Goal: Information Seeking & Learning: Learn about a topic

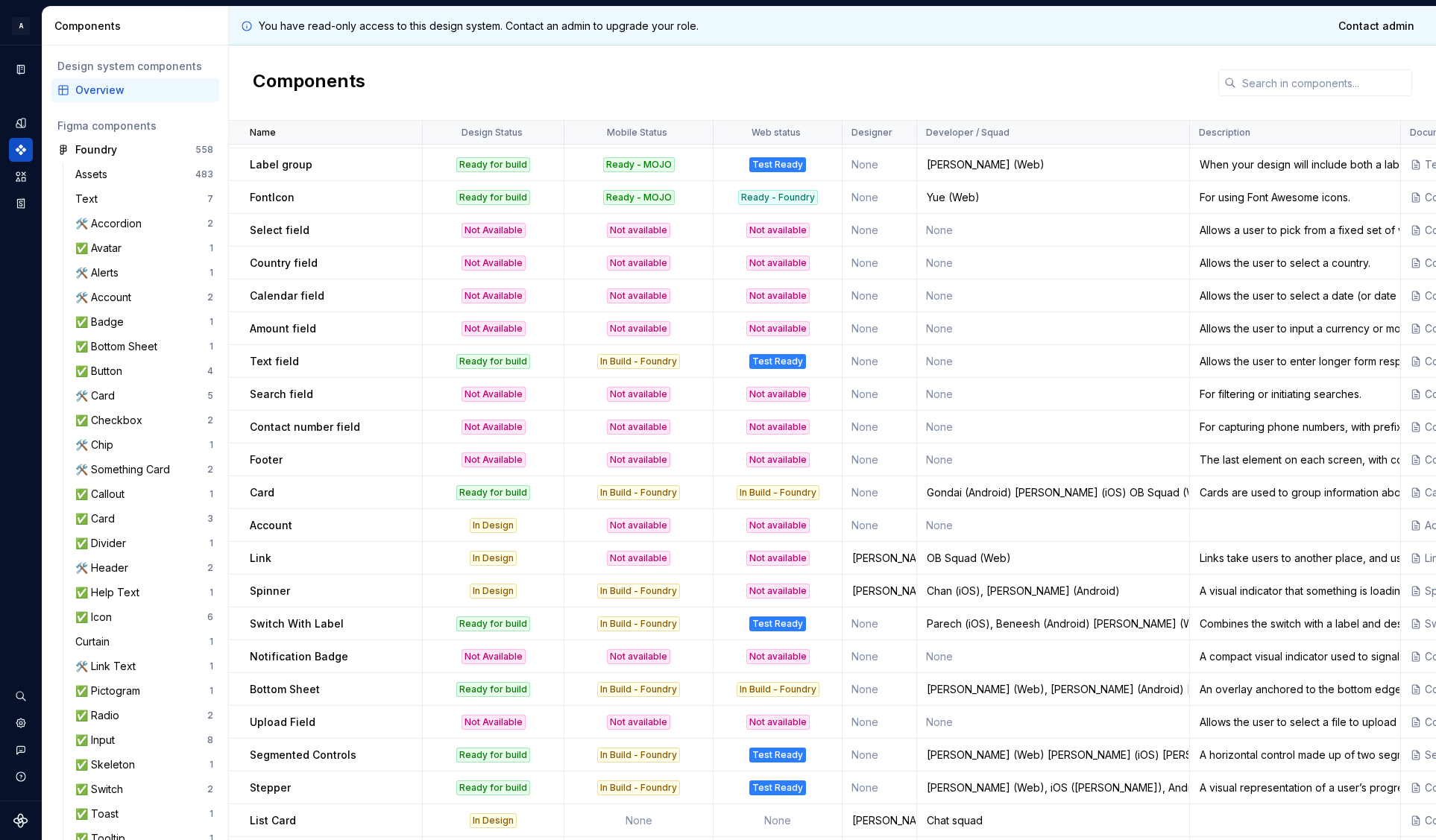
scroll to position [1148, 0]
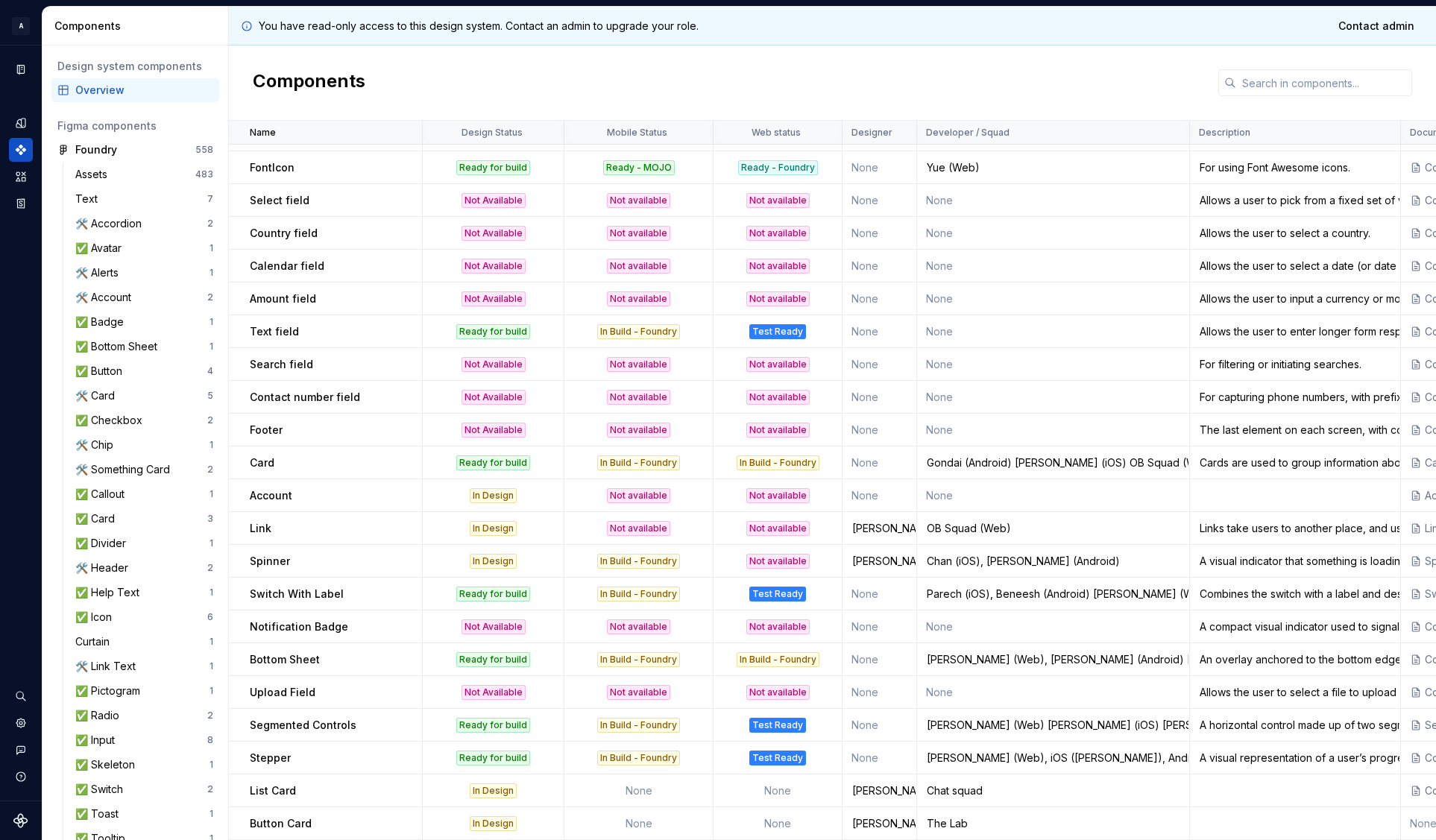
click at [267, 521] on p "Link" at bounding box center [260, 528] width 21 height 15
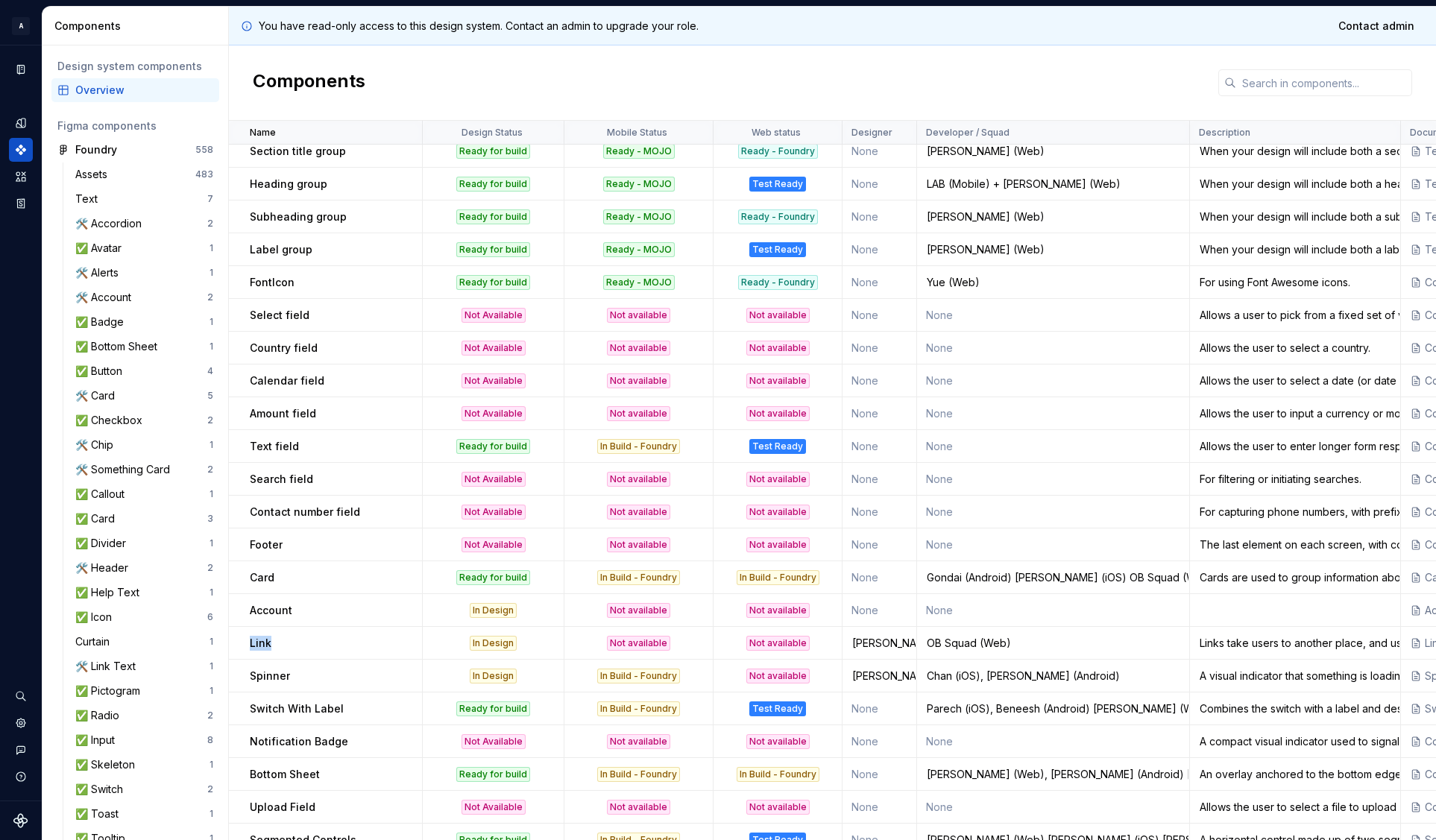
scroll to position [1025, 0]
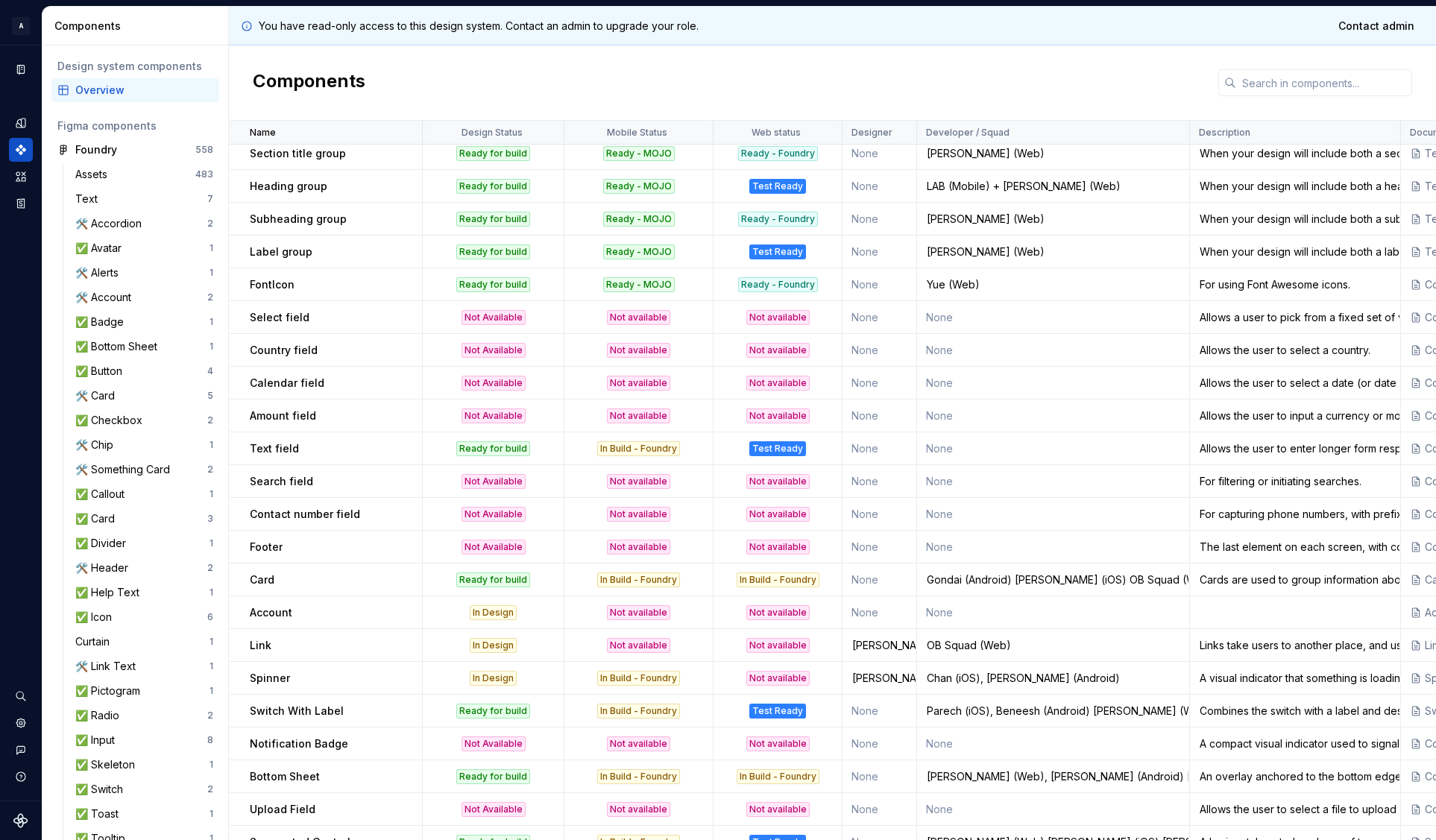
click at [350, 574] on div "Card" at bounding box center [335, 579] width 172 height 15
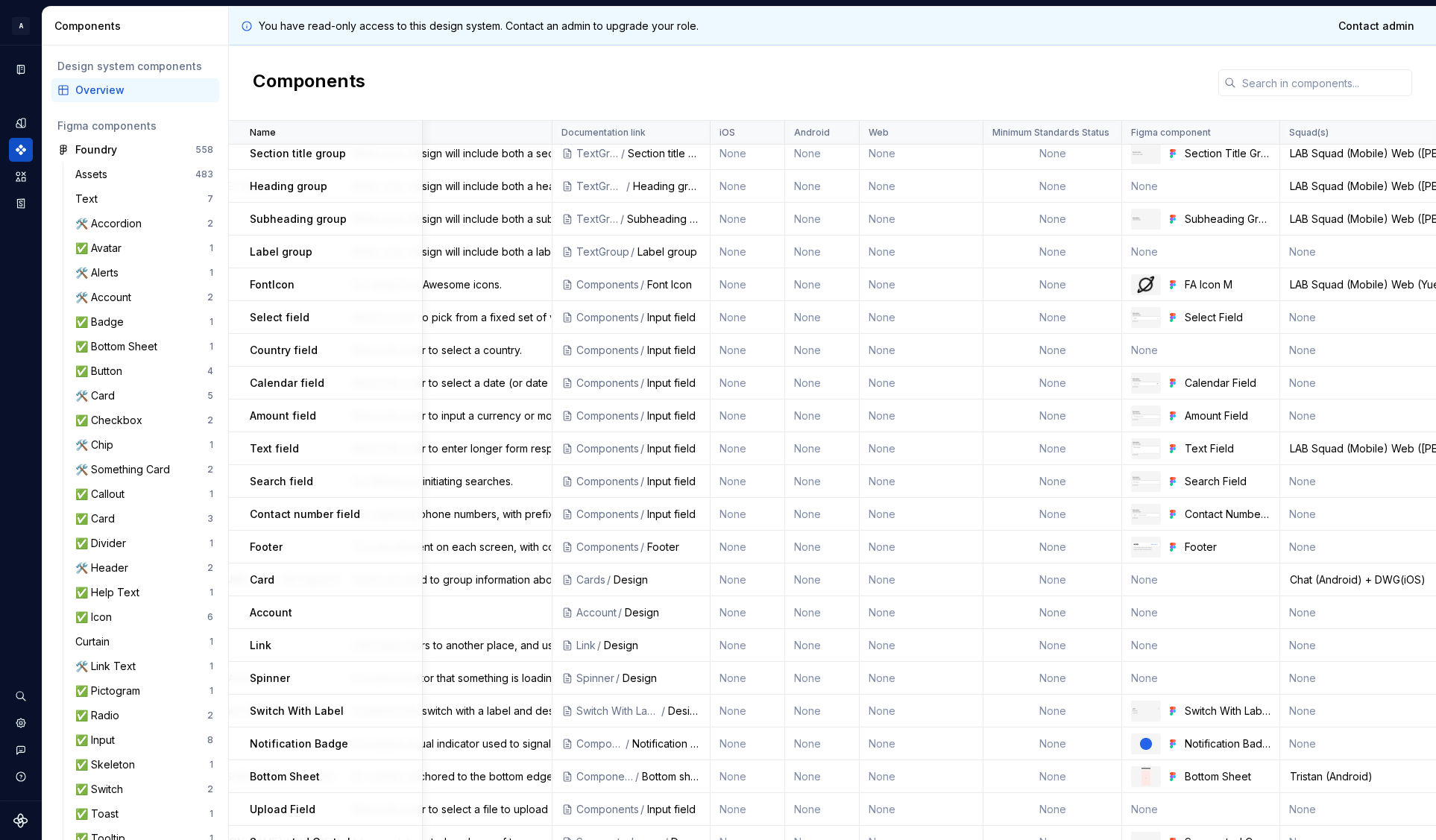
scroll to position [1025, 1208]
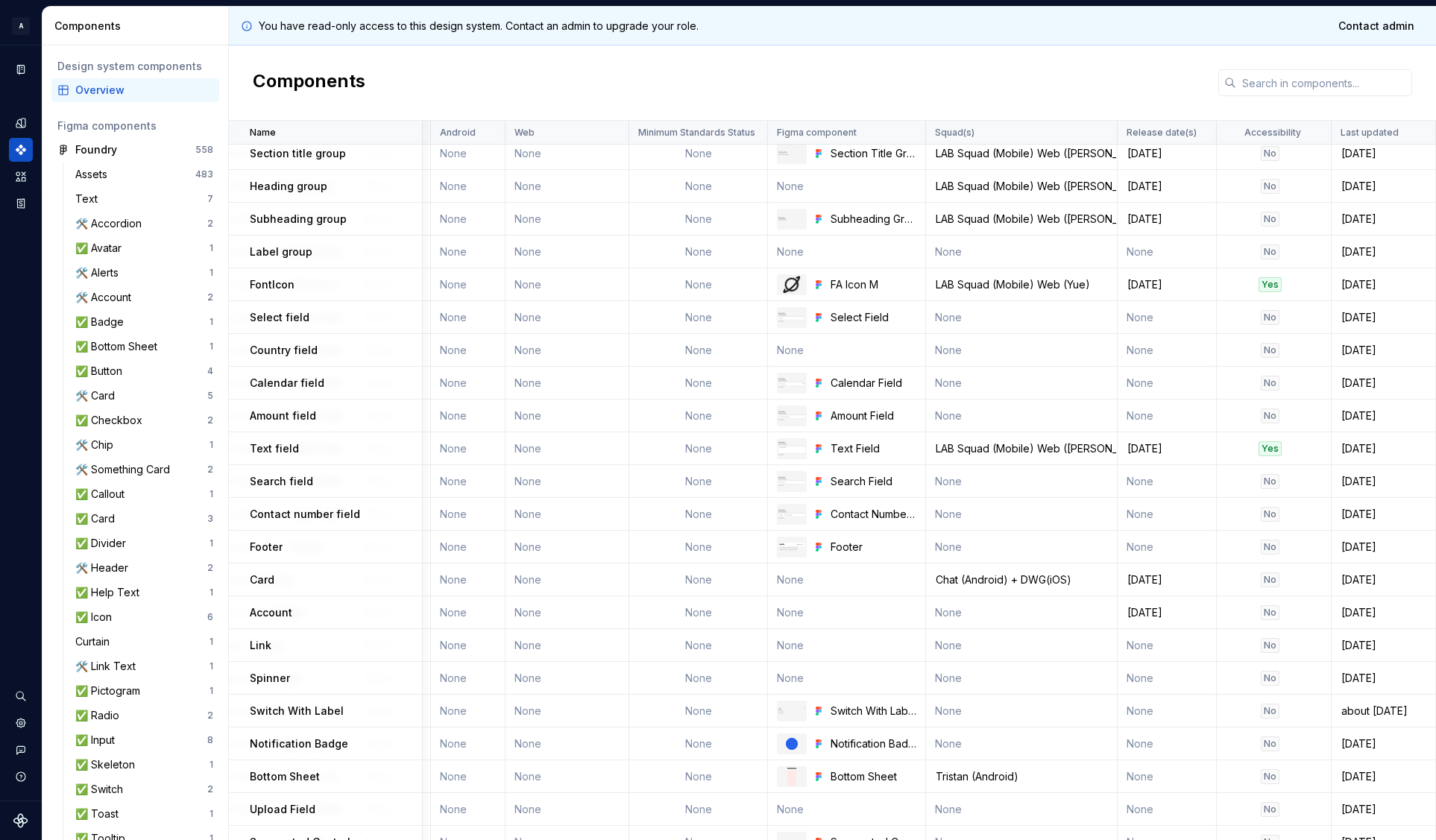
click at [821, 578] on td "None" at bounding box center [847, 580] width 158 height 32
click at [1003, 576] on div "Chat (Android) + DWG(iOS)" at bounding box center [1021, 579] width 190 height 15
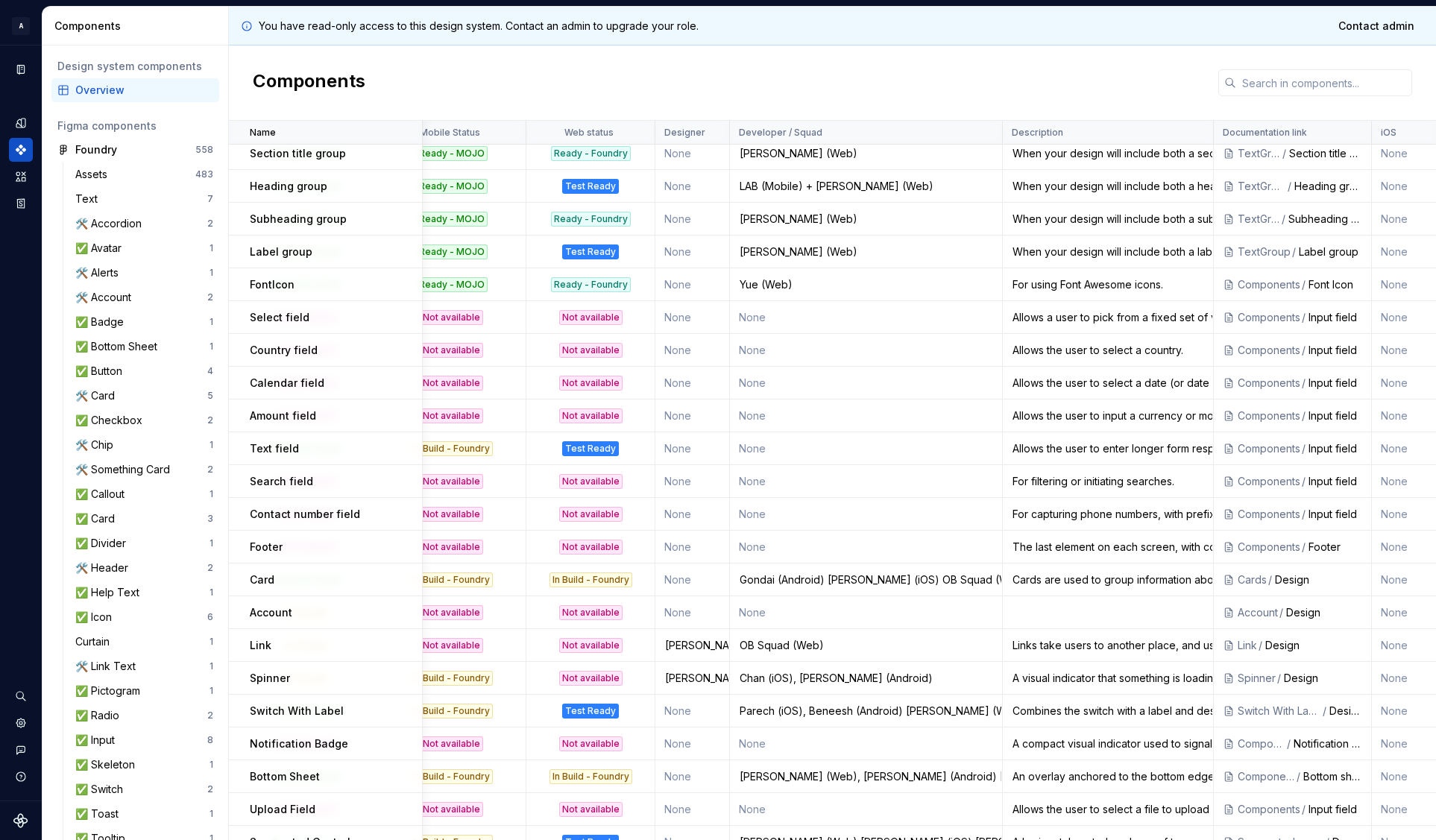
scroll to position [1025, 180]
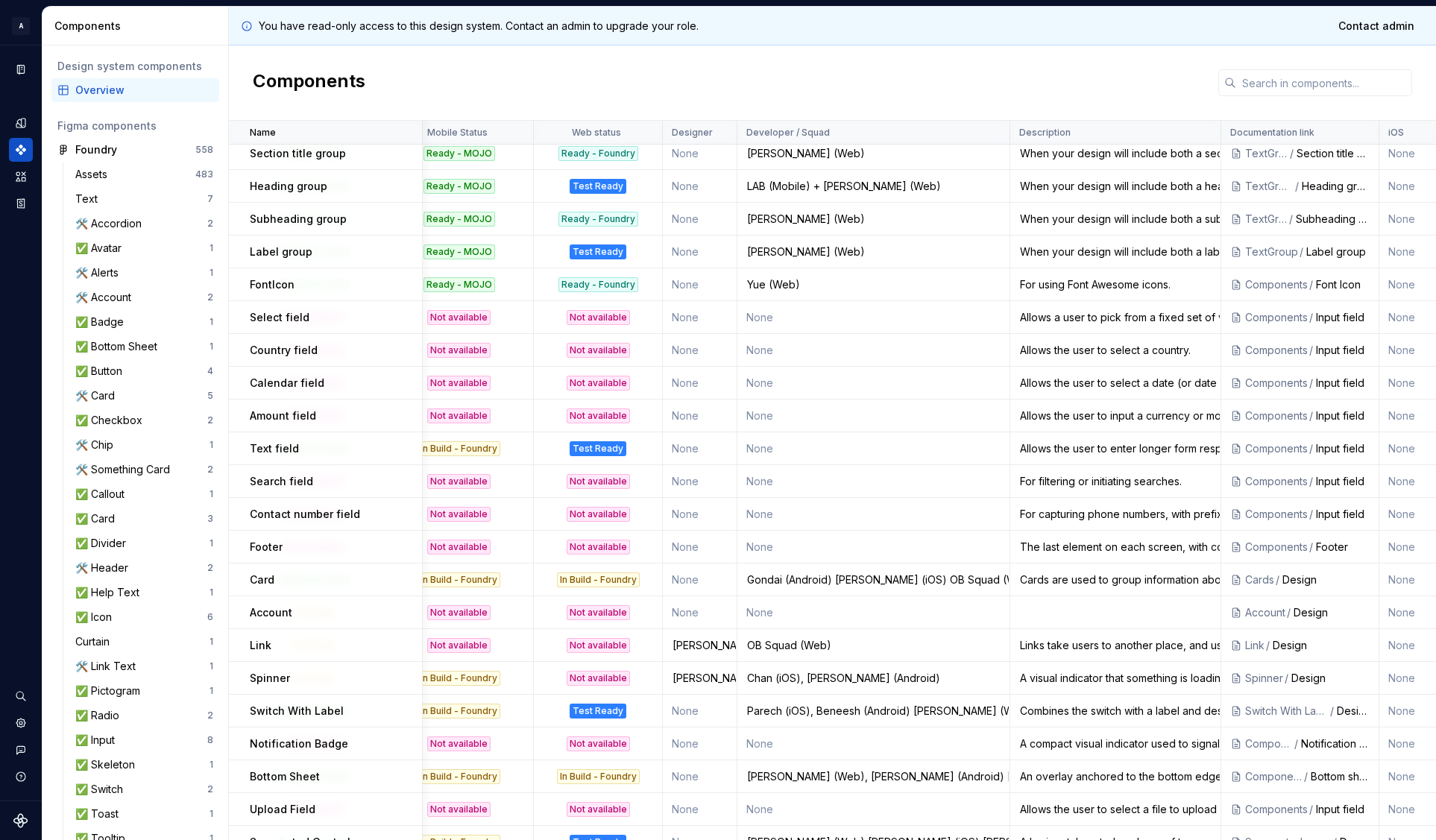
click at [258, 580] on p "Card" at bounding box center [262, 579] width 25 height 15
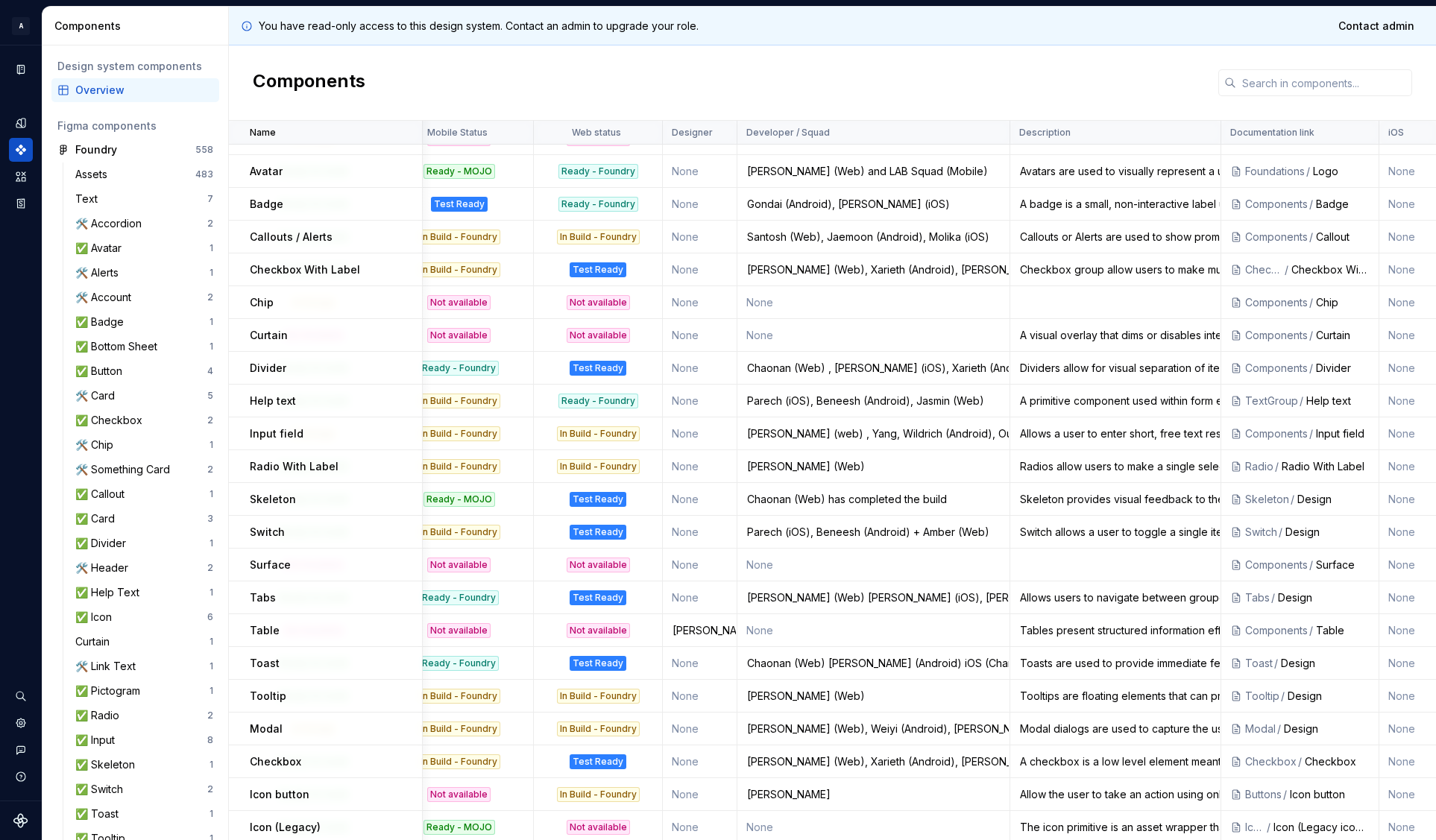
scroll to position [0, 180]
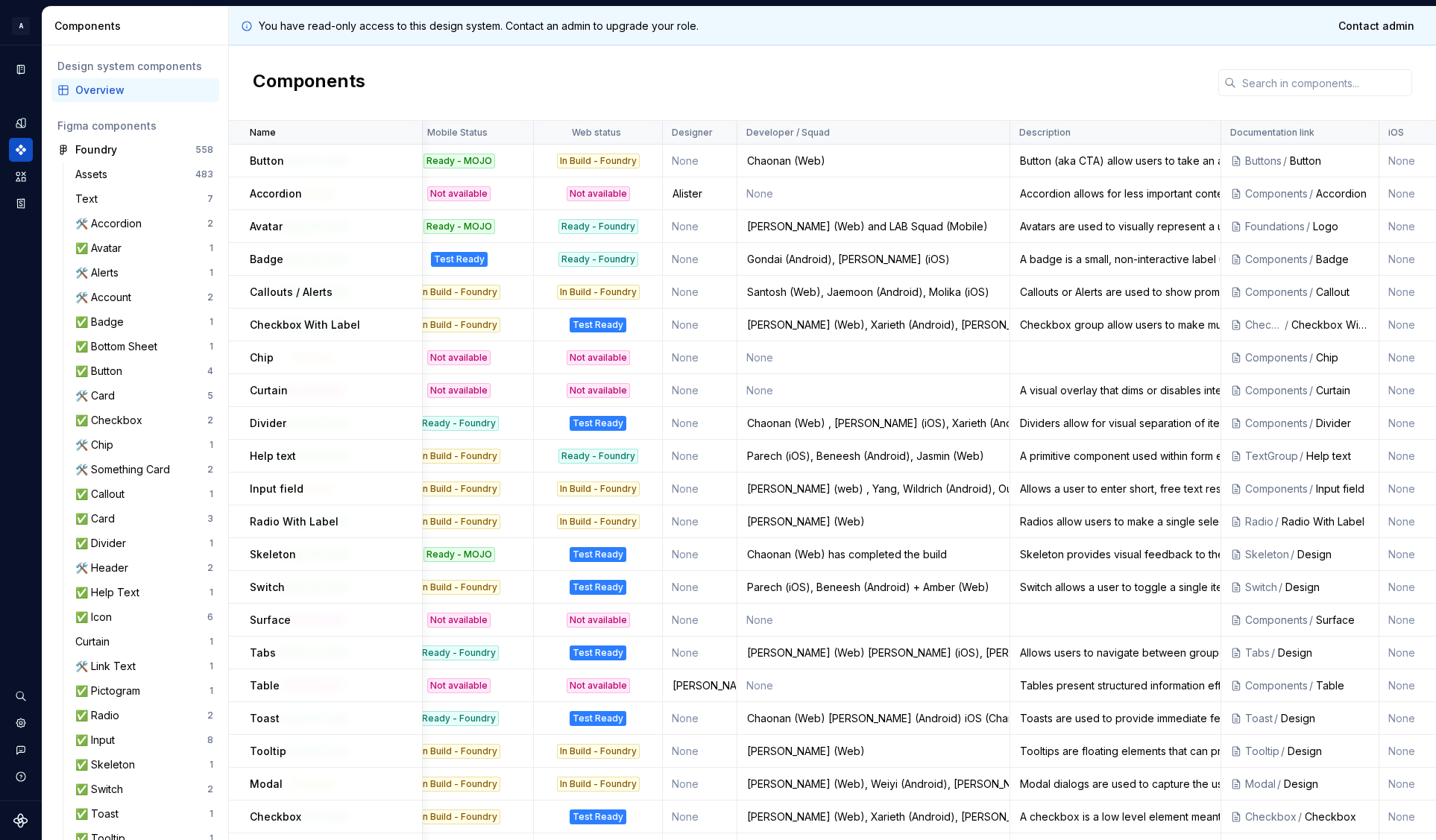
click at [272, 459] on p "Help text" at bounding box center [273, 455] width 46 height 15
click at [776, 456] on div "Parech (iOS), Beneesh (Android), Jasmin (Web)" at bounding box center [874, 455] width 271 height 15
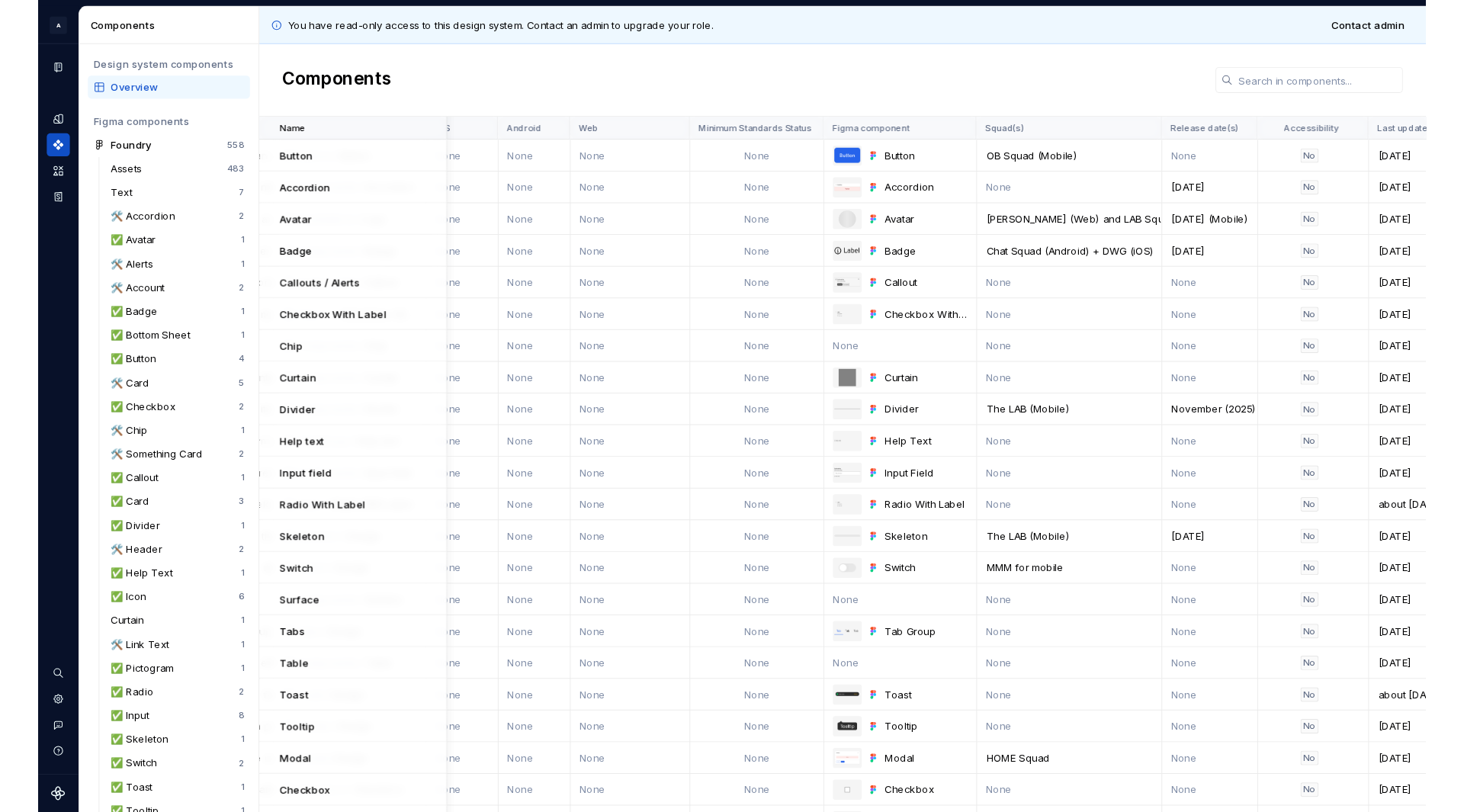
scroll to position [0, 1184]
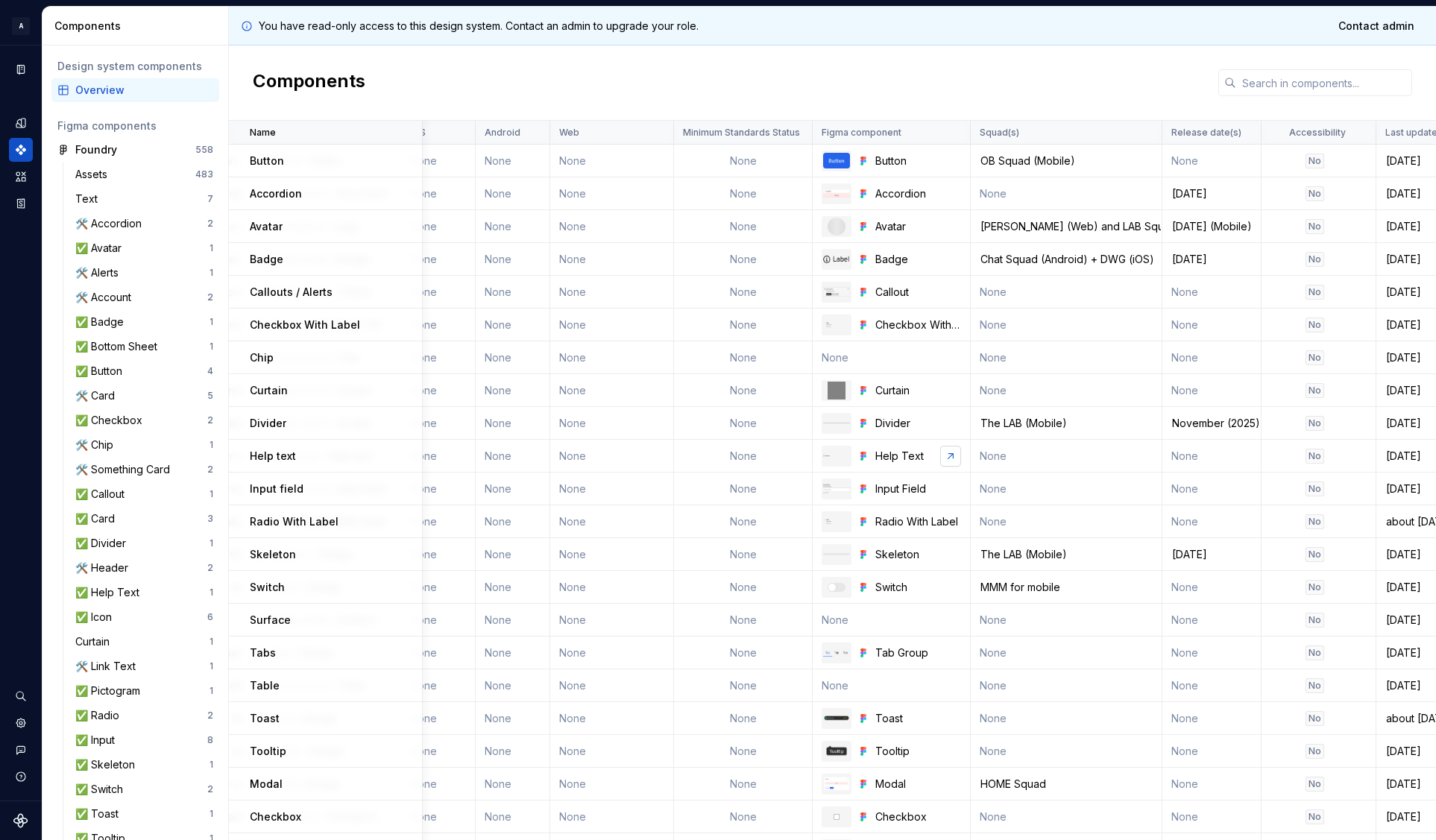
click at [947, 454] on link at bounding box center [950, 456] width 21 height 21
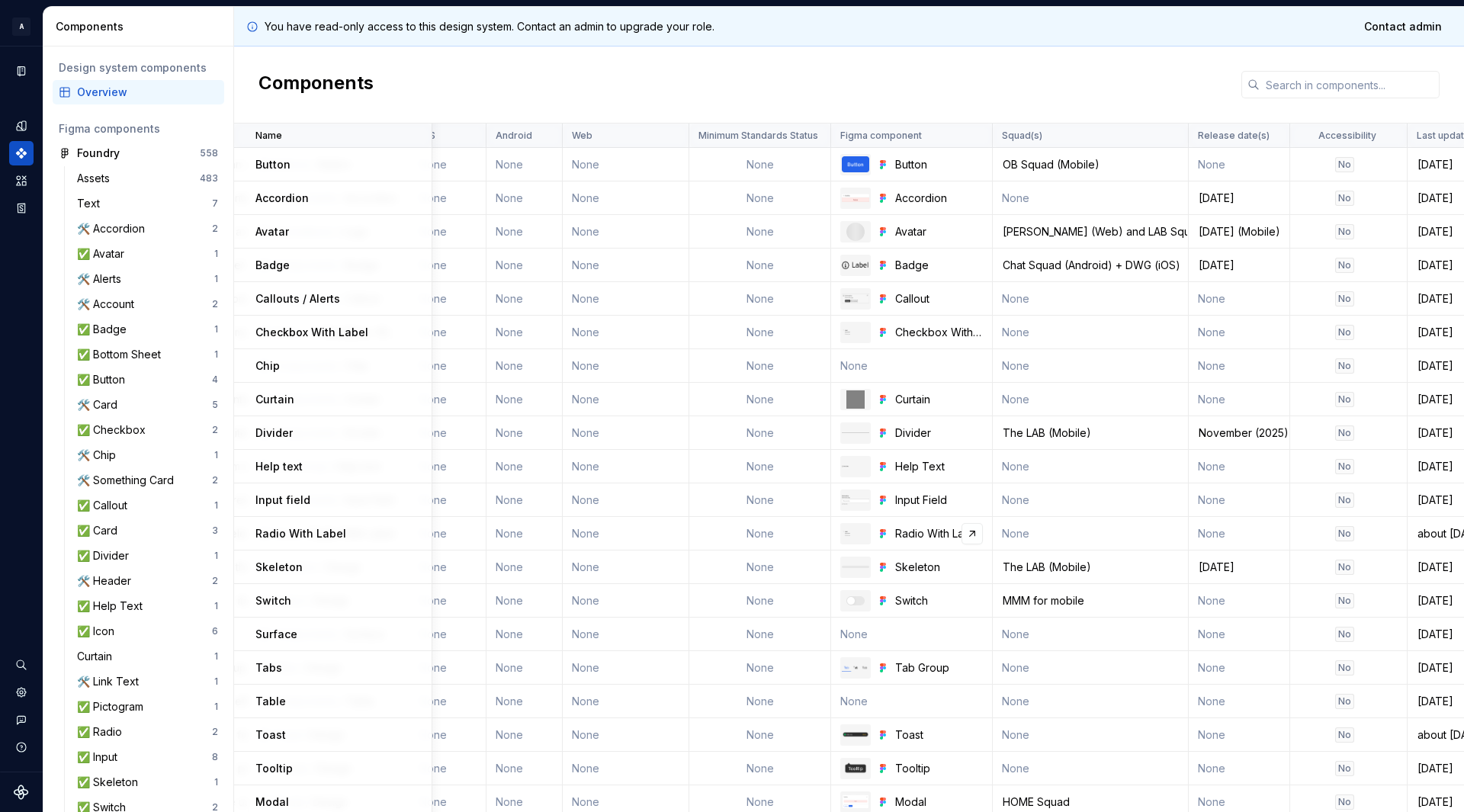
click at [843, 526] on div at bounding box center [855, 533] width 31 height 21
click at [965, 471] on link at bounding box center [972, 467] width 21 height 21
